Goal: Navigation & Orientation: Understand site structure

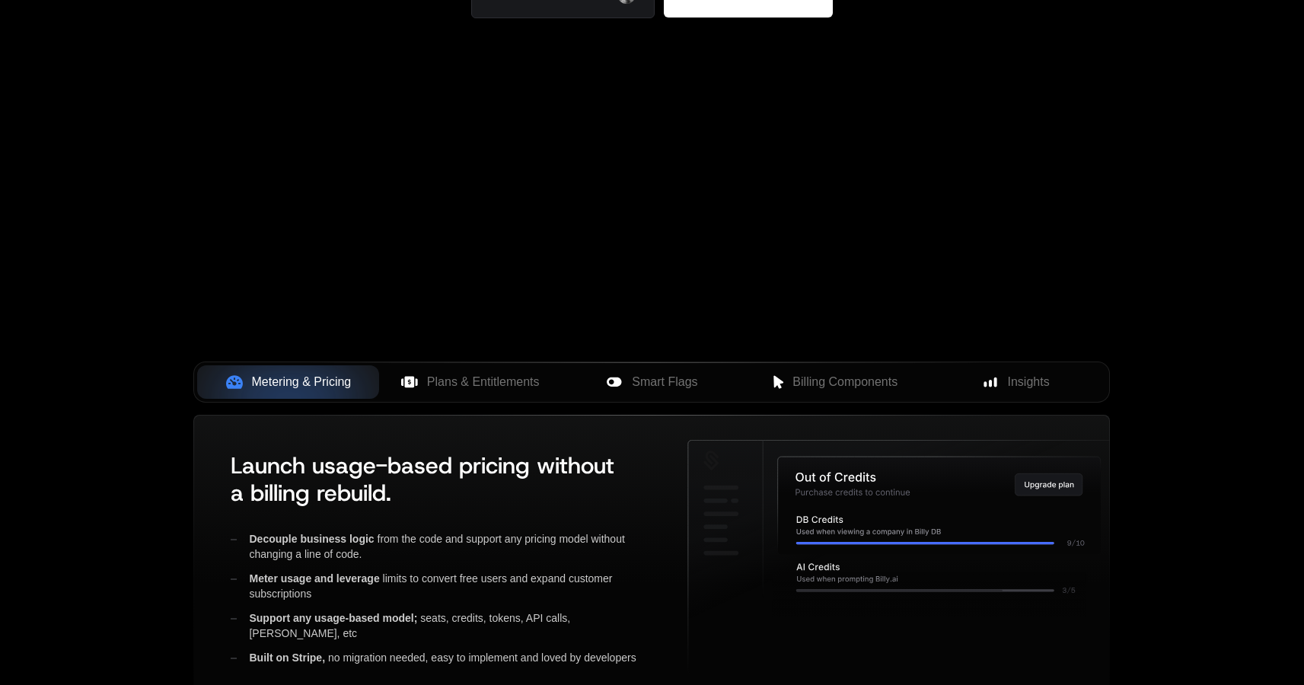
scroll to position [419, 0]
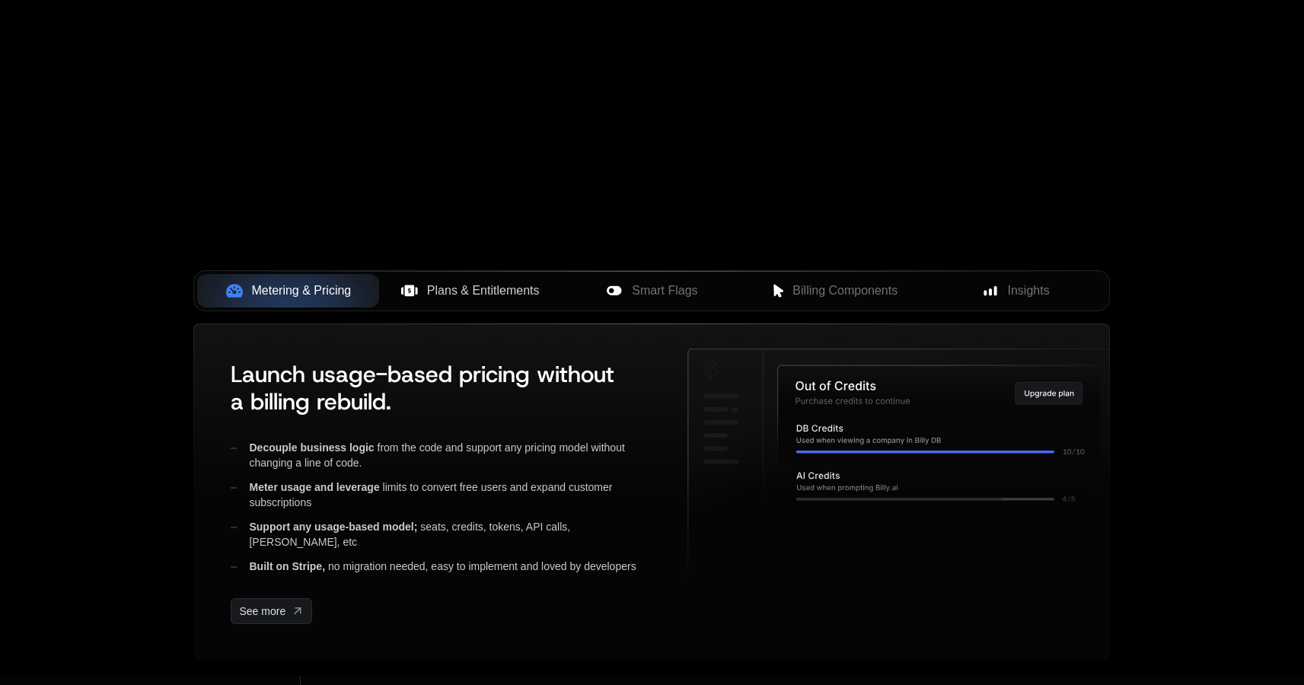
click at [472, 292] on span "Plans & Entitlements" at bounding box center [483, 291] width 113 height 18
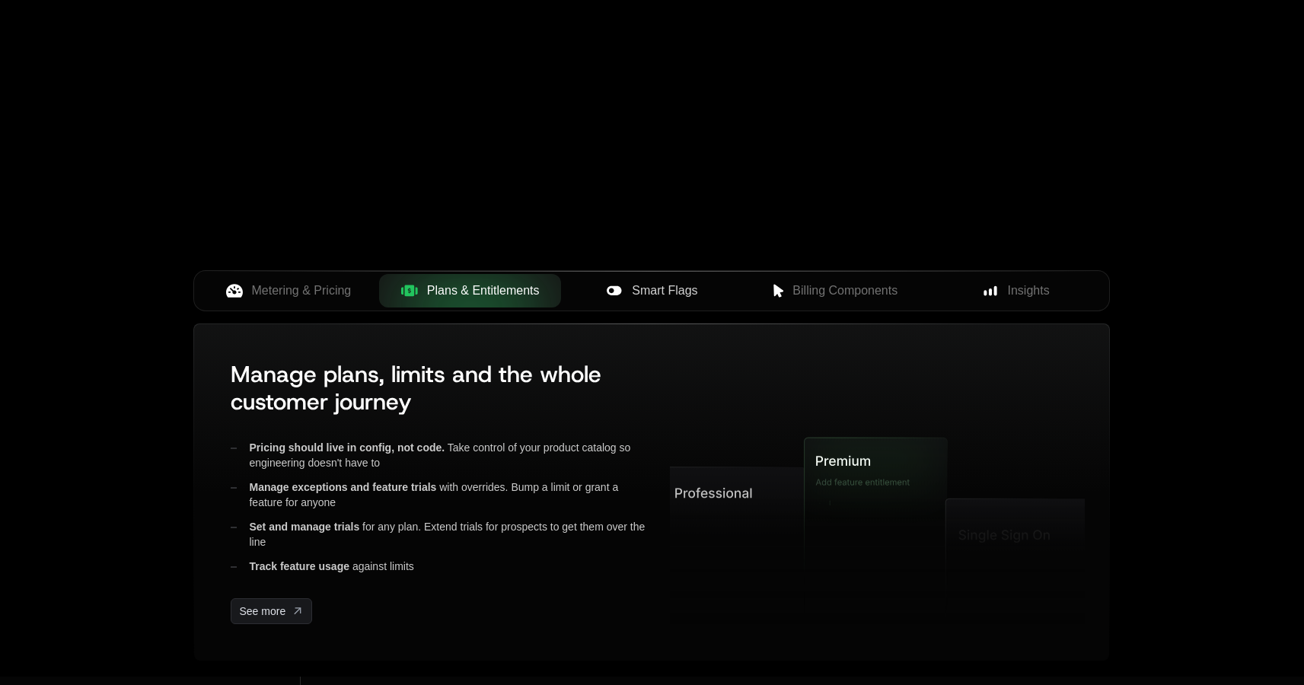
click at [636, 295] on span "Smart Flags" at bounding box center [664, 291] width 65 height 18
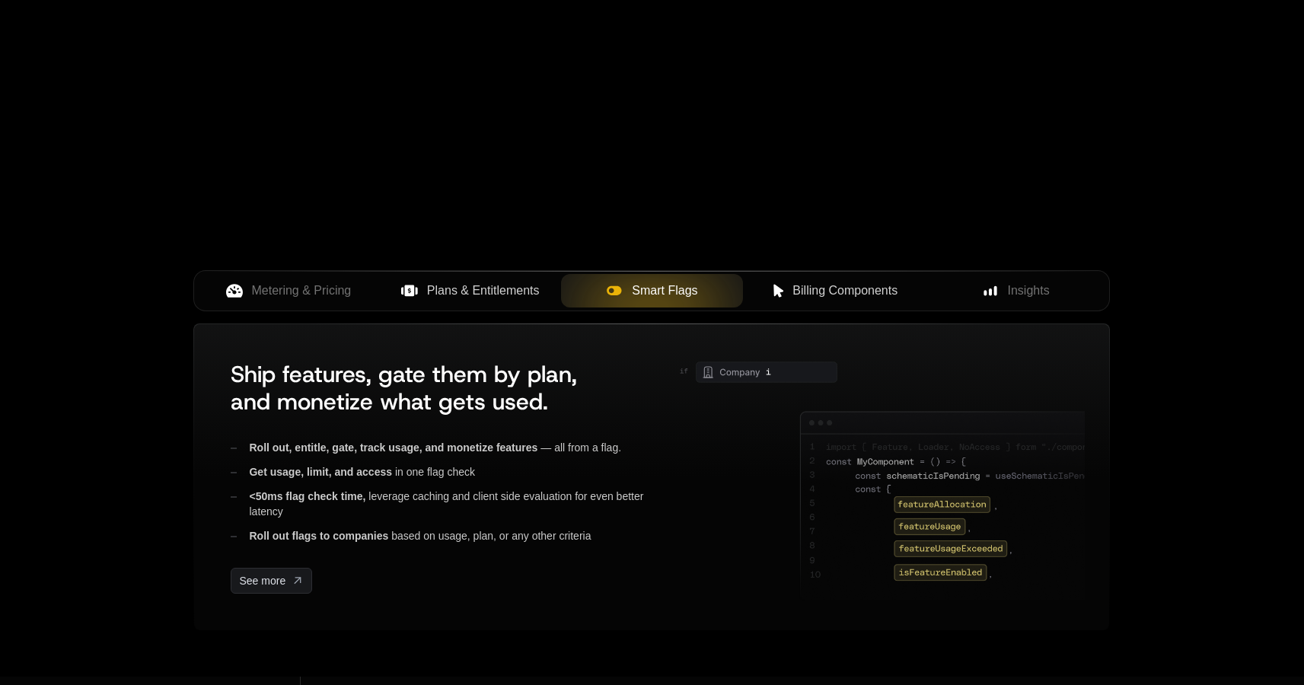
click at [781, 289] on icon at bounding box center [779, 291] width 14 height 14
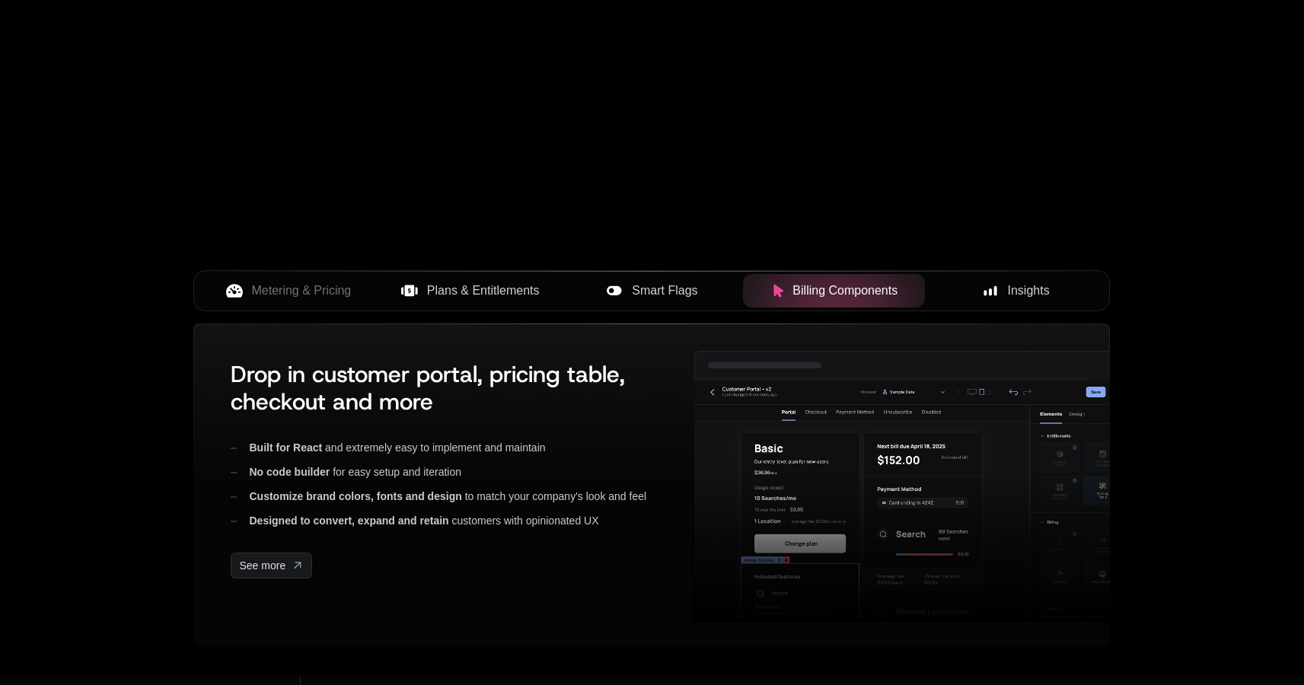
click at [1008, 302] on button "Insights" at bounding box center [1016, 291] width 182 height 34
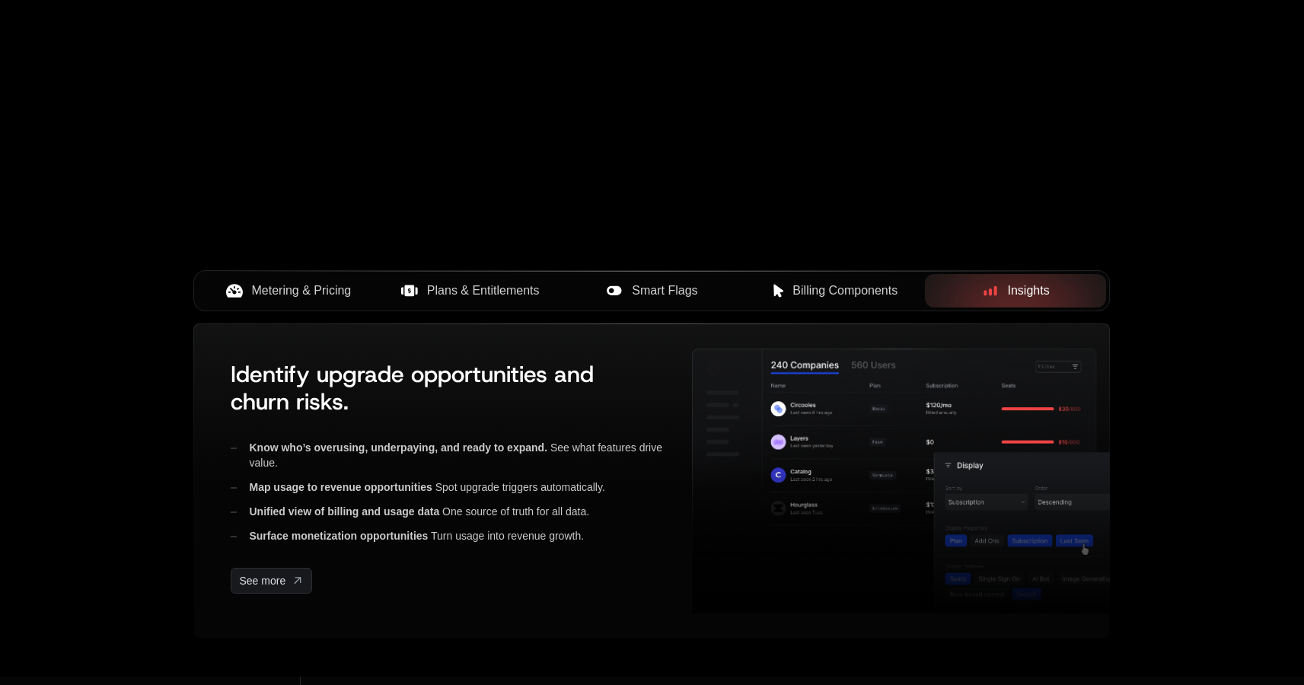
click at [319, 302] on button "Metering & Pricing" at bounding box center [288, 291] width 182 height 34
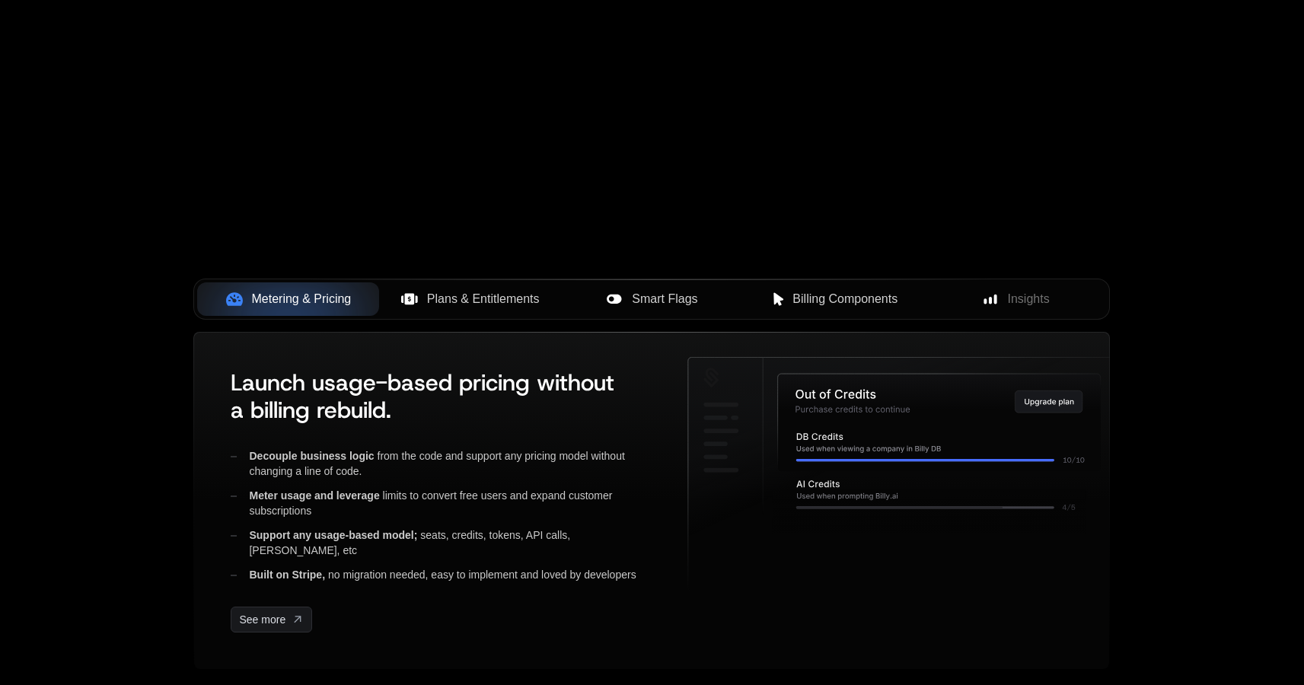
scroll to position [445, 0]
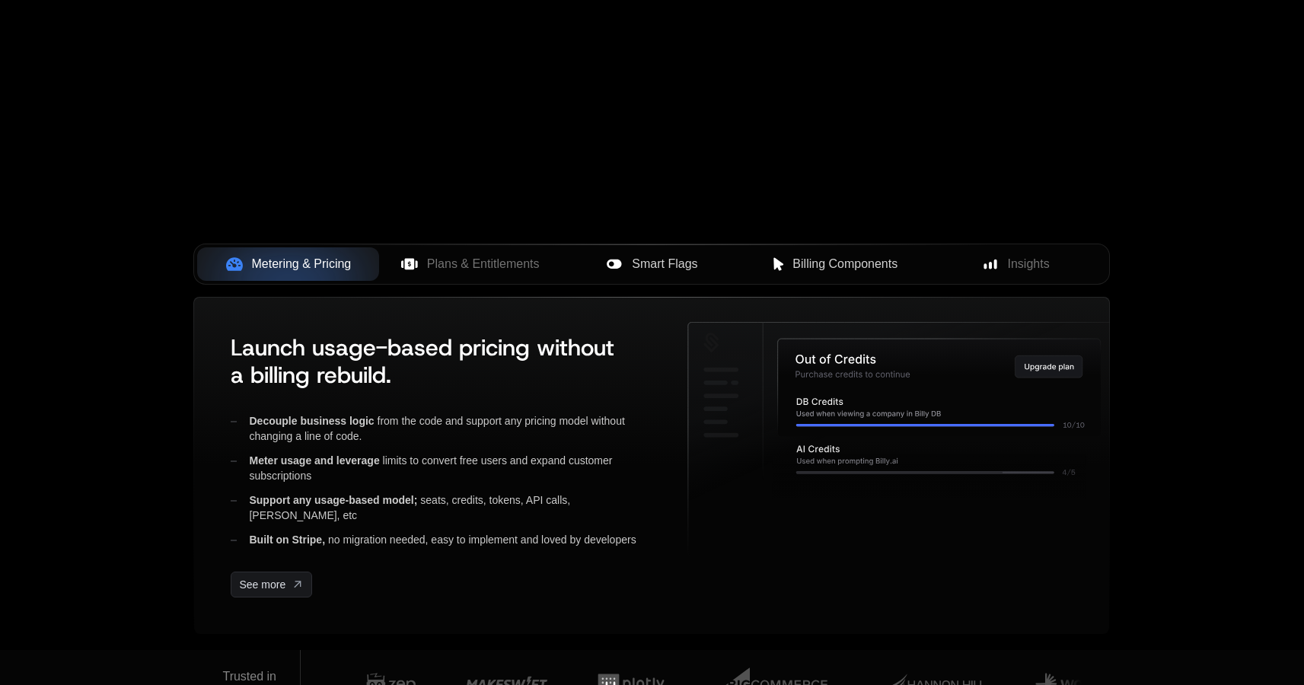
click at [454, 254] on button "Plans & Entitlements" at bounding box center [470, 264] width 182 height 34
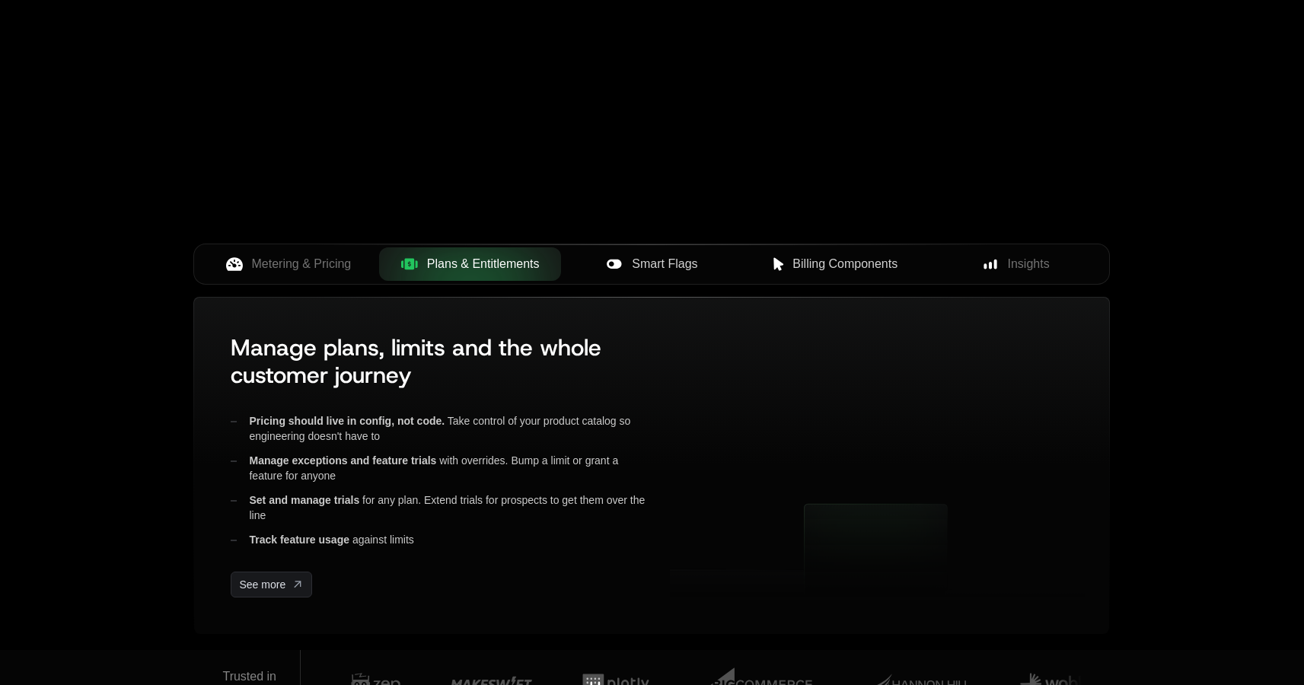
click at [641, 272] on span "Smart Flags" at bounding box center [664, 264] width 65 height 18
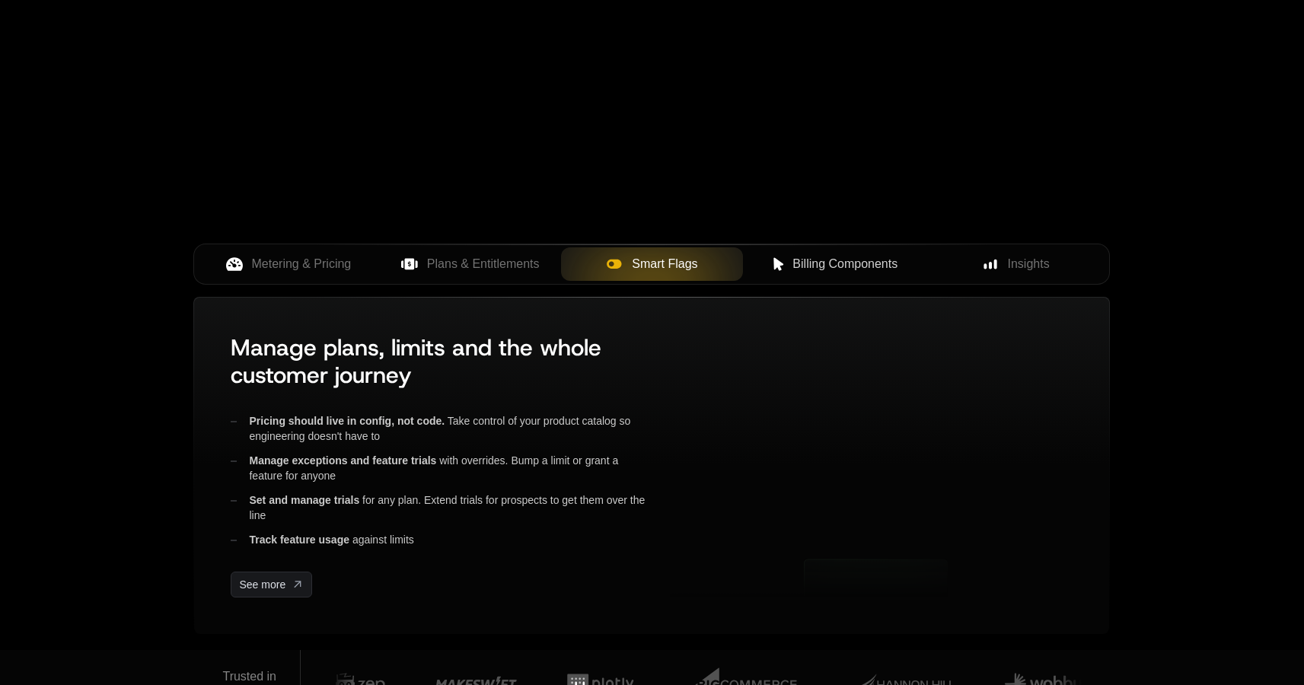
click at [798, 257] on span "Billing Components" at bounding box center [845, 264] width 105 height 18
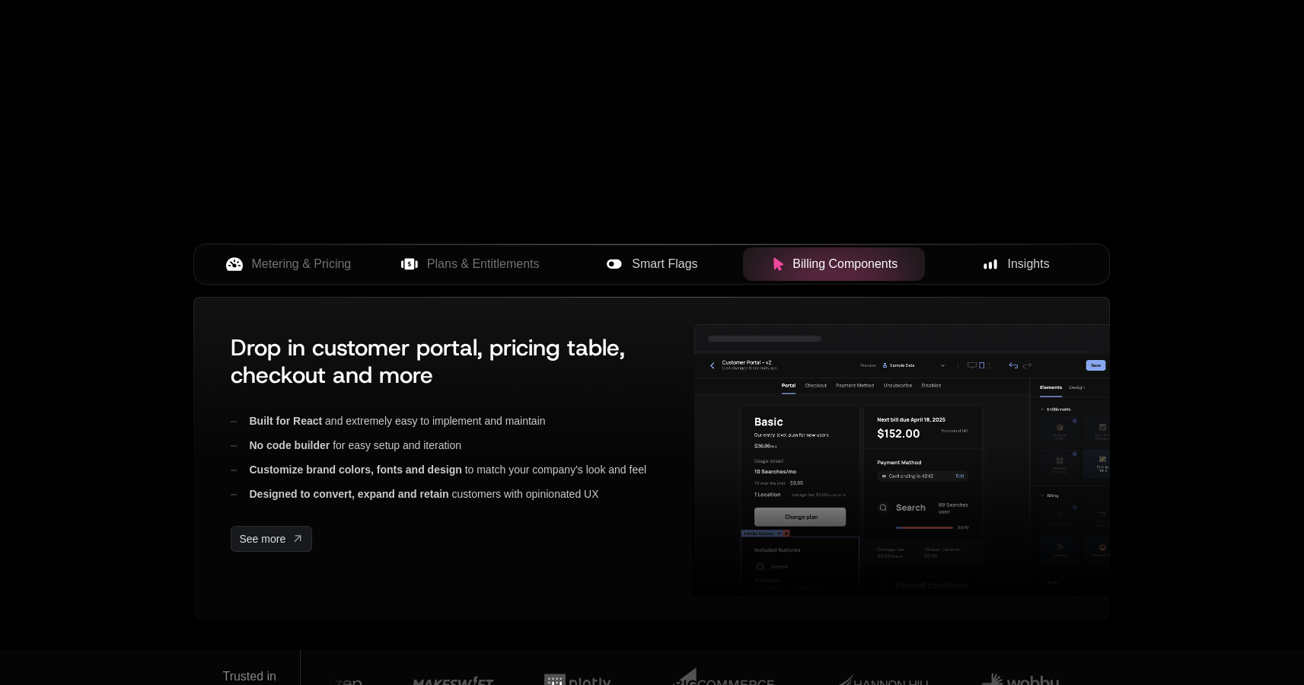
click at [997, 257] on div "Insights" at bounding box center [1016, 264] width 158 height 18
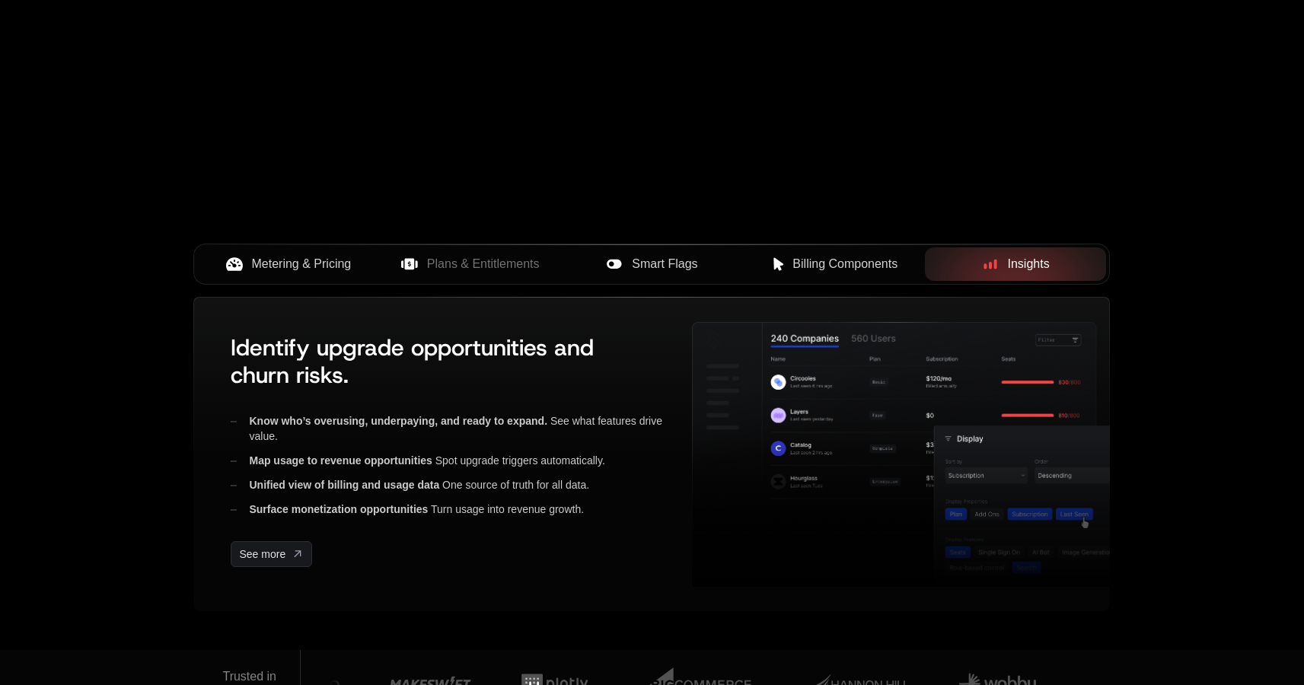
click at [305, 260] on span "Metering & Pricing" at bounding box center [302, 264] width 100 height 18
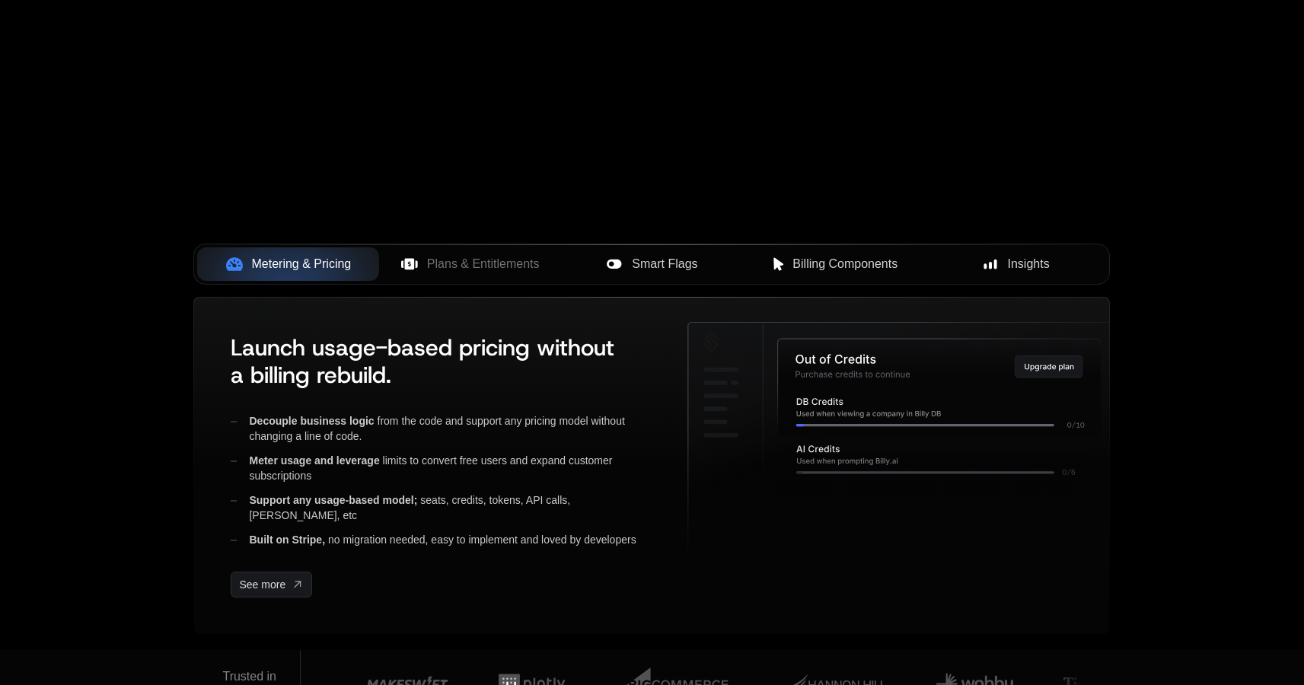
click at [493, 260] on span "Plans & Entitlements" at bounding box center [483, 264] width 113 height 18
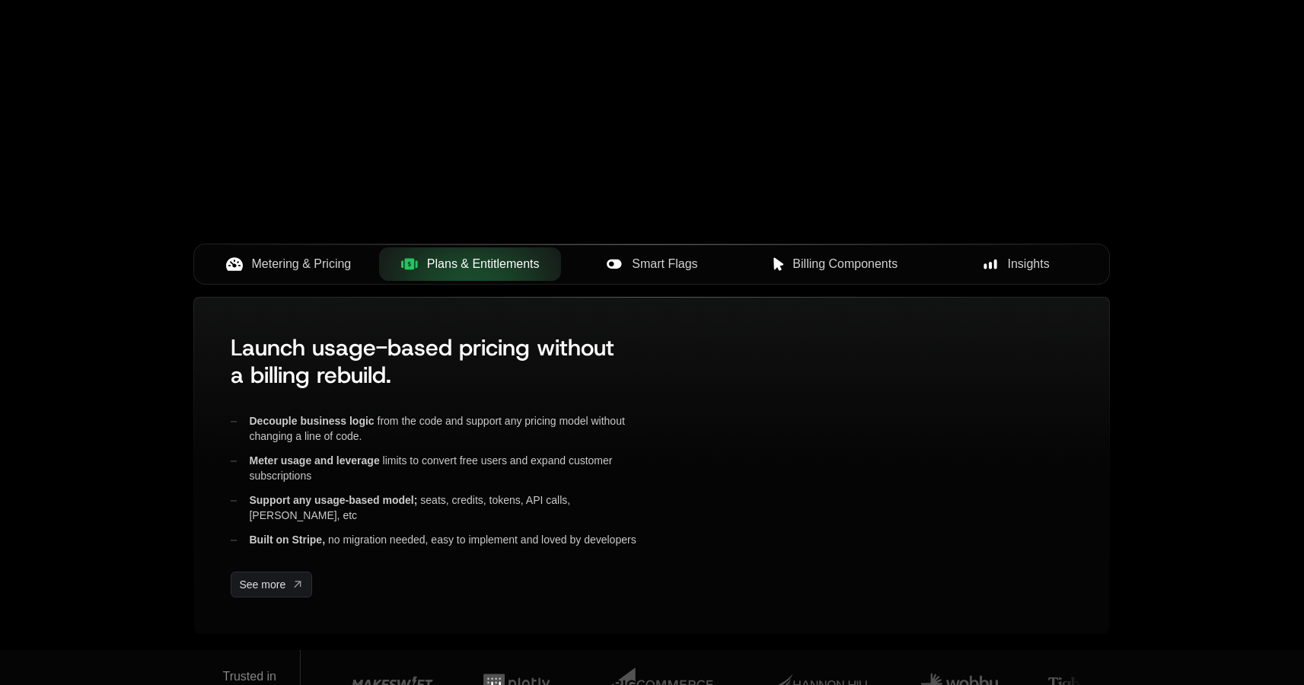
click at [621, 273] on div "Smart Flags" at bounding box center [652, 264] width 158 height 18
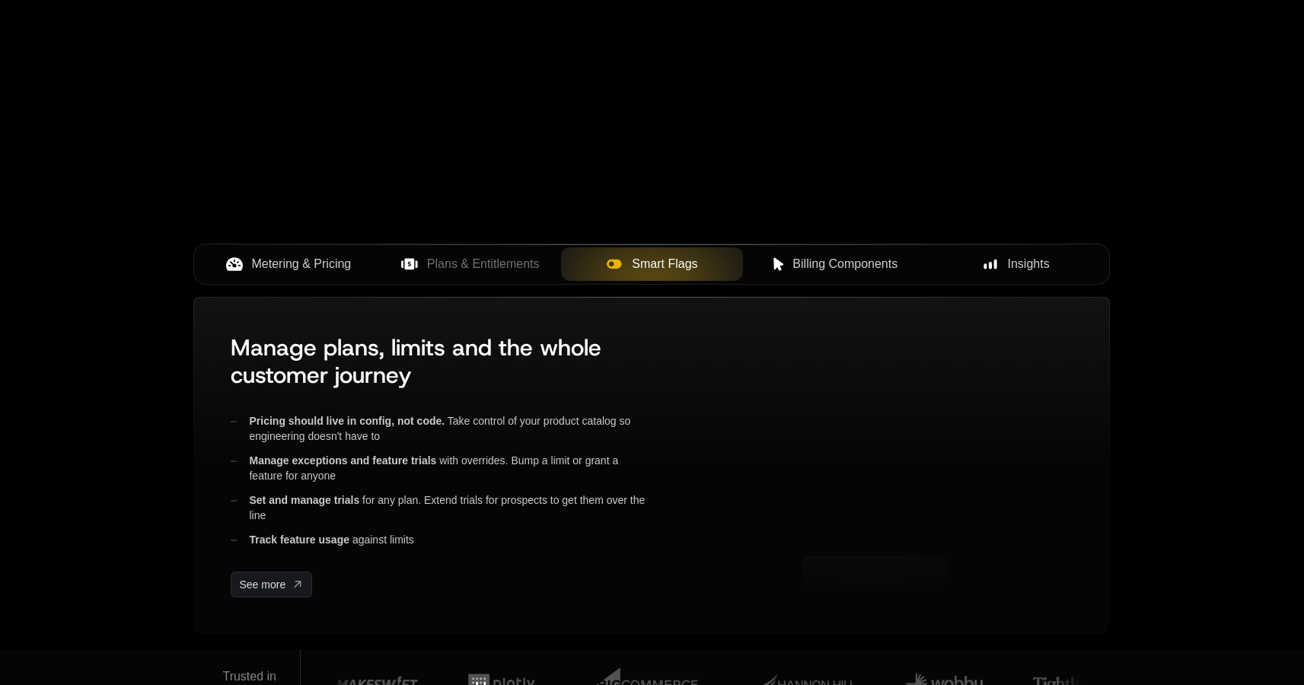
click at [830, 247] on button "Billing Components" at bounding box center [834, 264] width 182 height 34
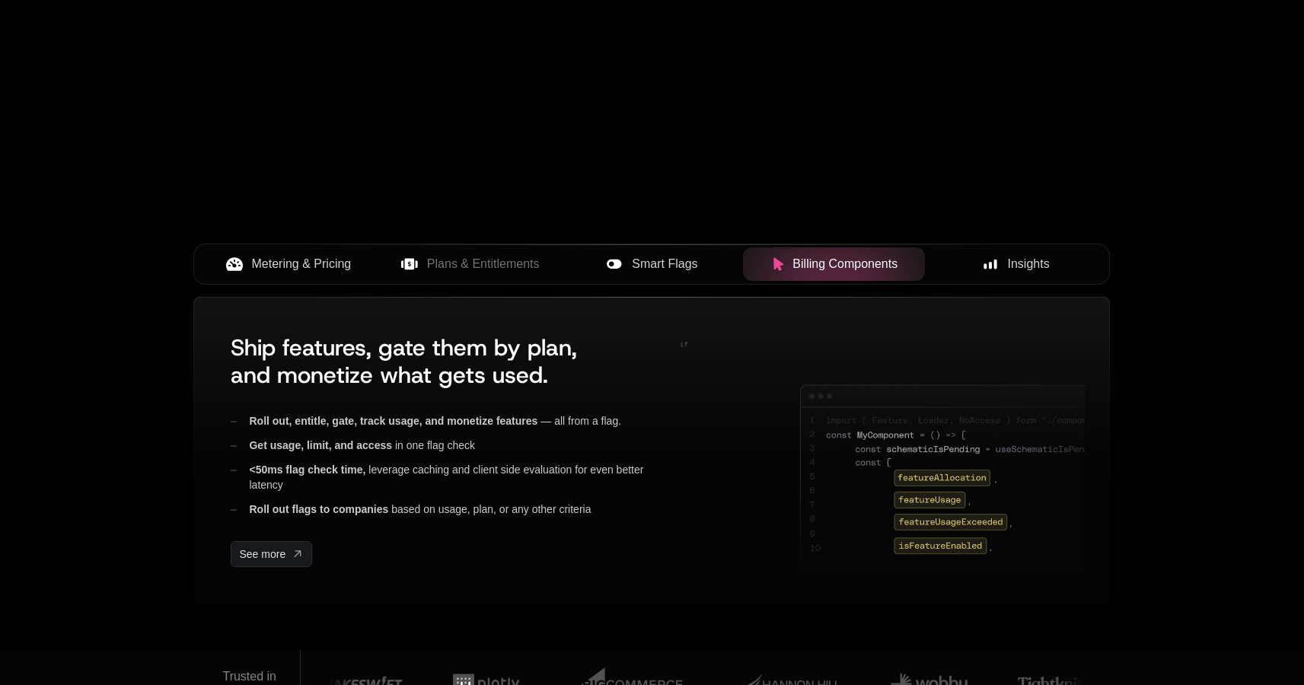
click at [998, 250] on button "Insights" at bounding box center [1016, 264] width 182 height 34
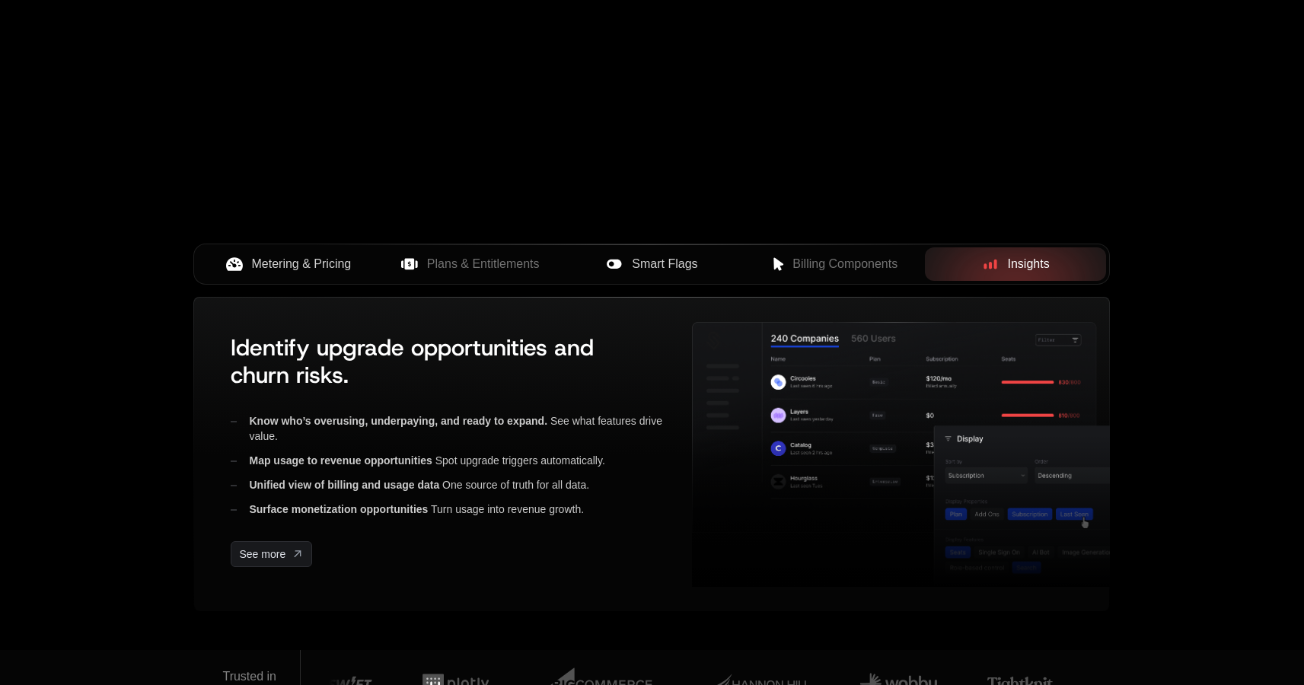
click at [311, 270] on span "Metering & Pricing" at bounding box center [302, 264] width 100 height 18
